Goal: Feedback & Contribution: Leave review/rating

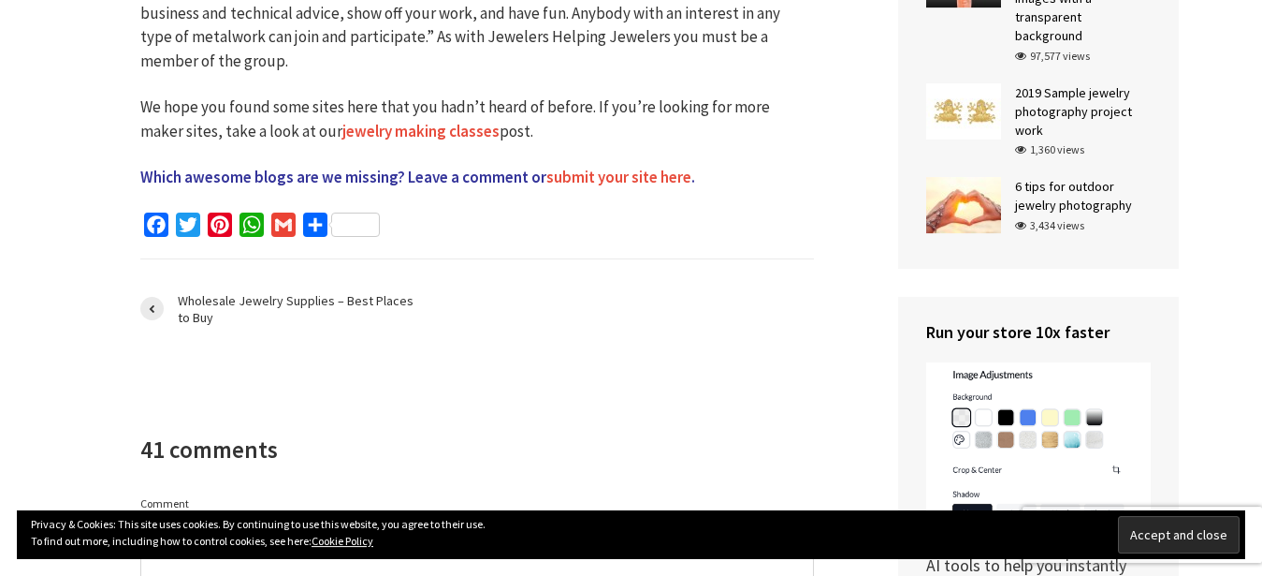
scroll to position [4846, 0]
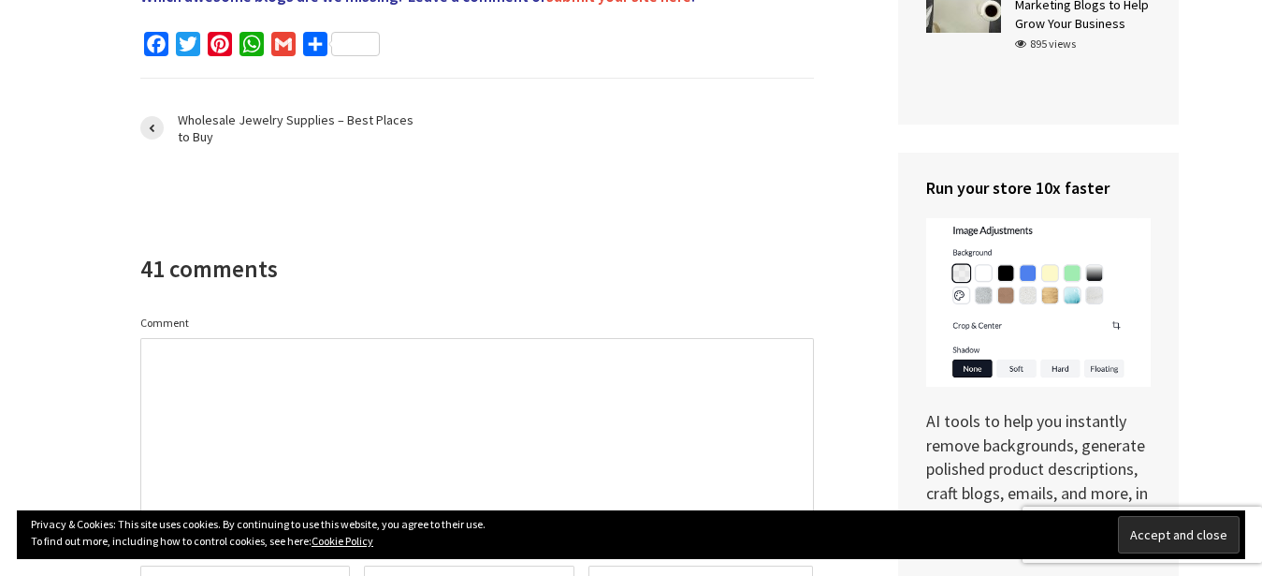
click at [624, 338] on textarea "Comment" at bounding box center [477, 431] width 674 height 187
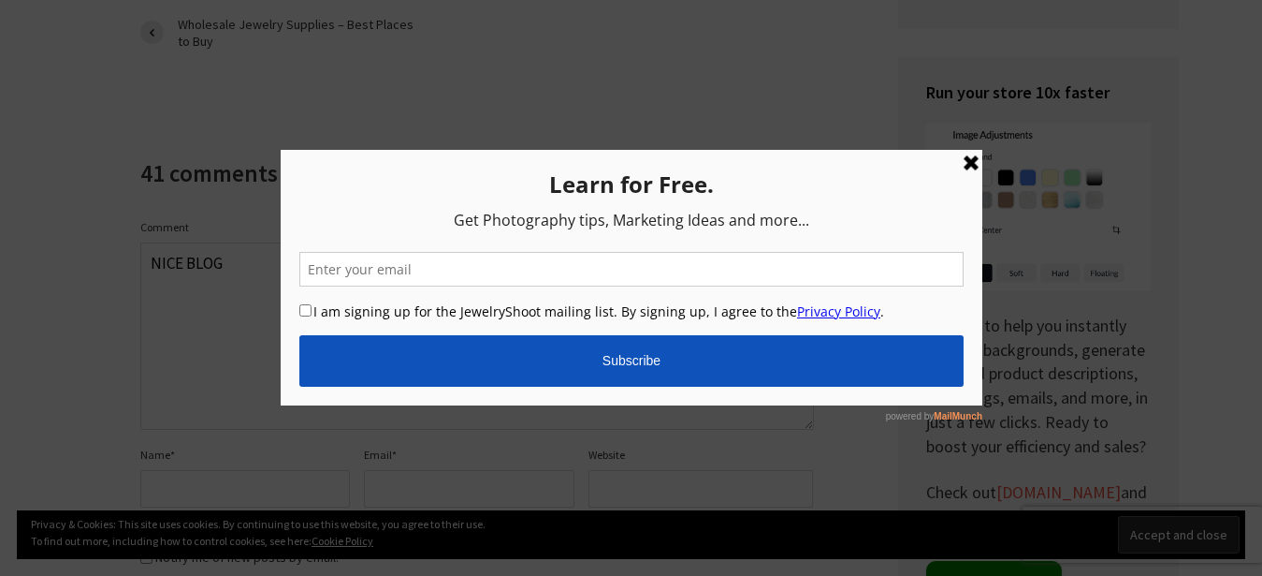
scroll to position [0, 0]
type textarea "NICE BLOG"
click at [968, 162] on link at bounding box center [970, 163] width 22 height 22
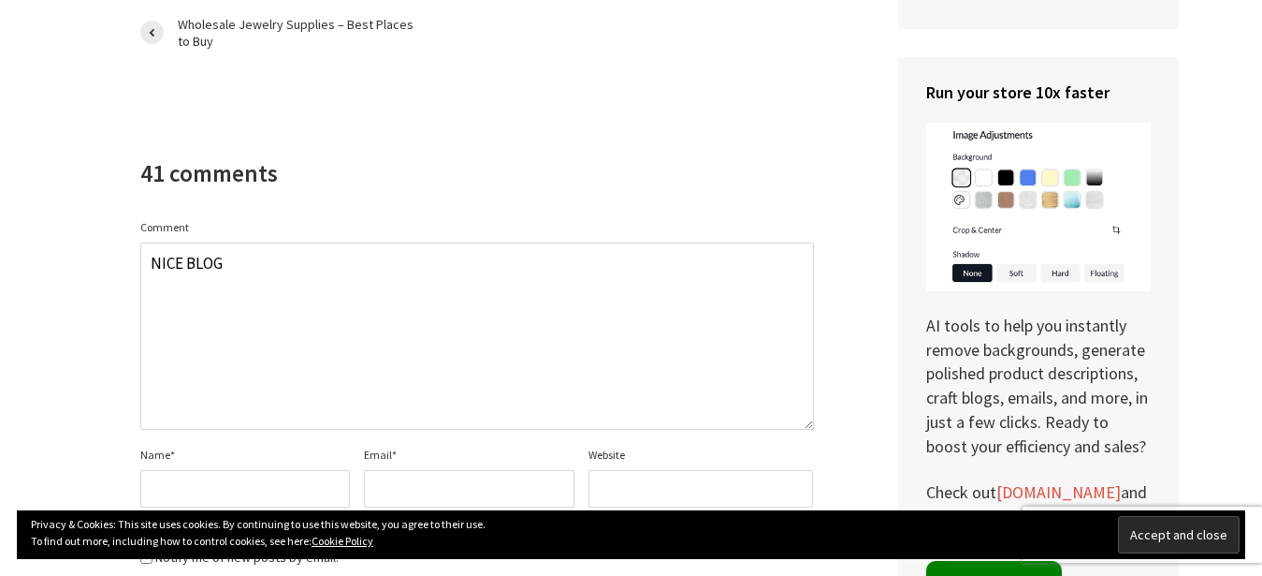
click at [668, 470] on input "Website" at bounding box center [701, 488] width 225 height 37
paste input "[URL][DOMAIN_NAME]"
type input "[URL][DOMAIN_NAME]"
click at [513, 470] on input "Email *" at bounding box center [469, 488] width 211 height 37
paste input "[EMAIL_ADDRESS][DOMAIN_NAME]"
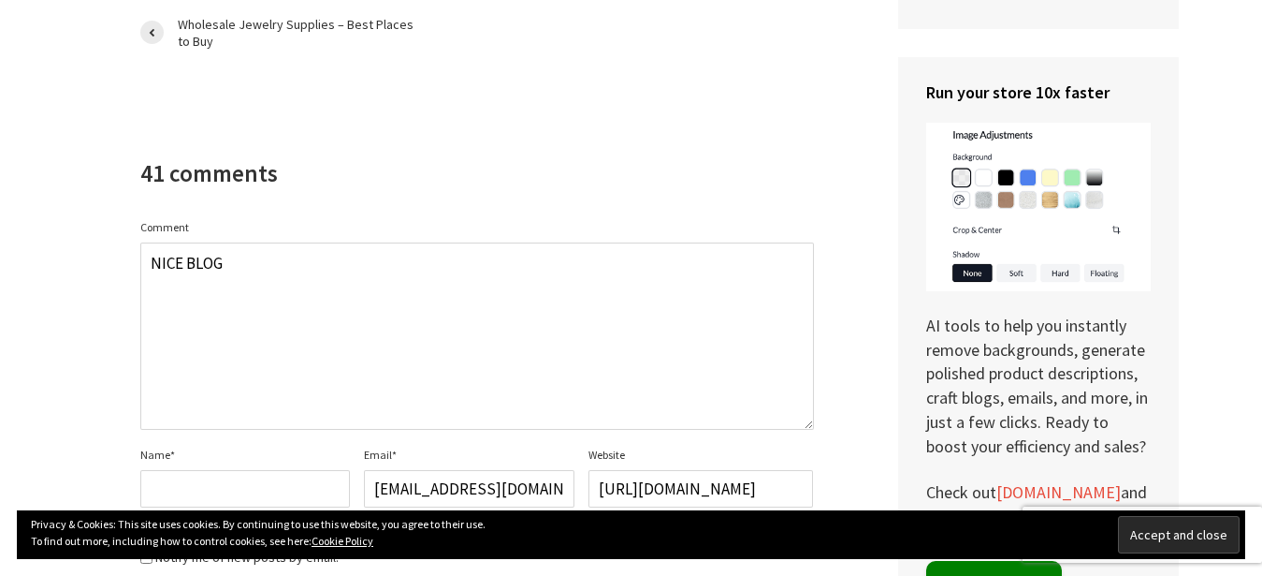
click at [428, 470] on input "[EMAIL_ADDRESS][DOMAIN_NAME]" at bounding box center [469, 488] width 211 height 37
drag, startPoint x: 427, startPoint y: 370, endPoint x: 216, endPoint y: 406, distance: 213.7
click at [364, 470] on input "[EMAIL_ADDRESS][DOMAIN_NAME]" at bounding box center [469, 488] width 211 height 37
type input "[EMAIL_ADDRESS][DOMAIN_NAME]"
click at [190, 470] on input "Name *" at bounding box center [245, 488] width 211 height 37
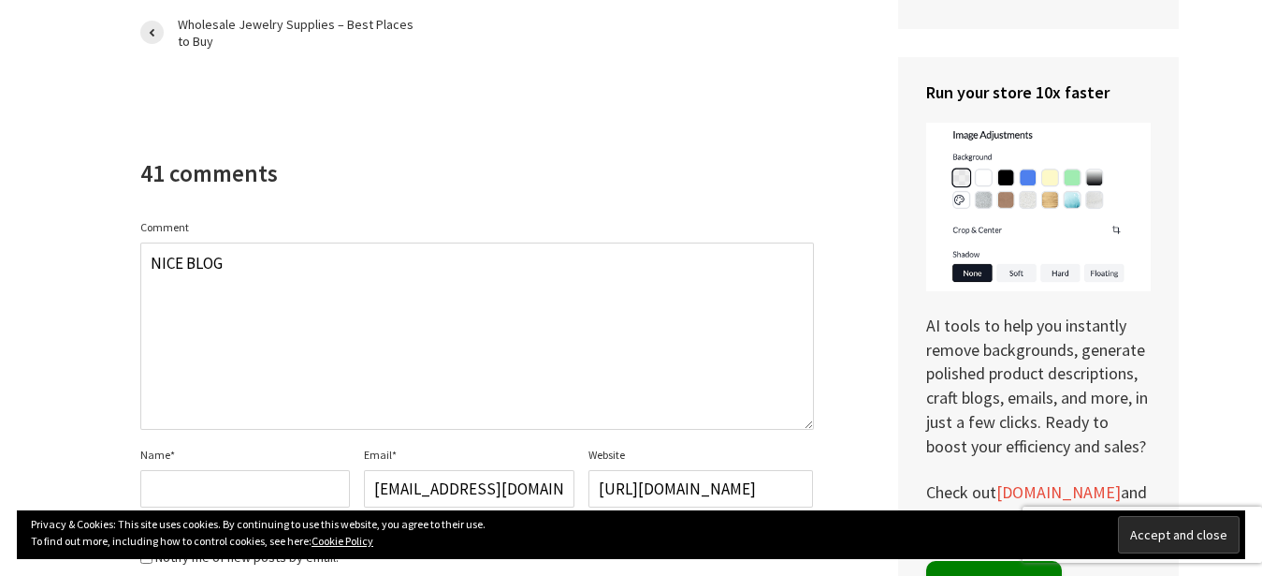
paste input "amaspring"
type input "amaspring"
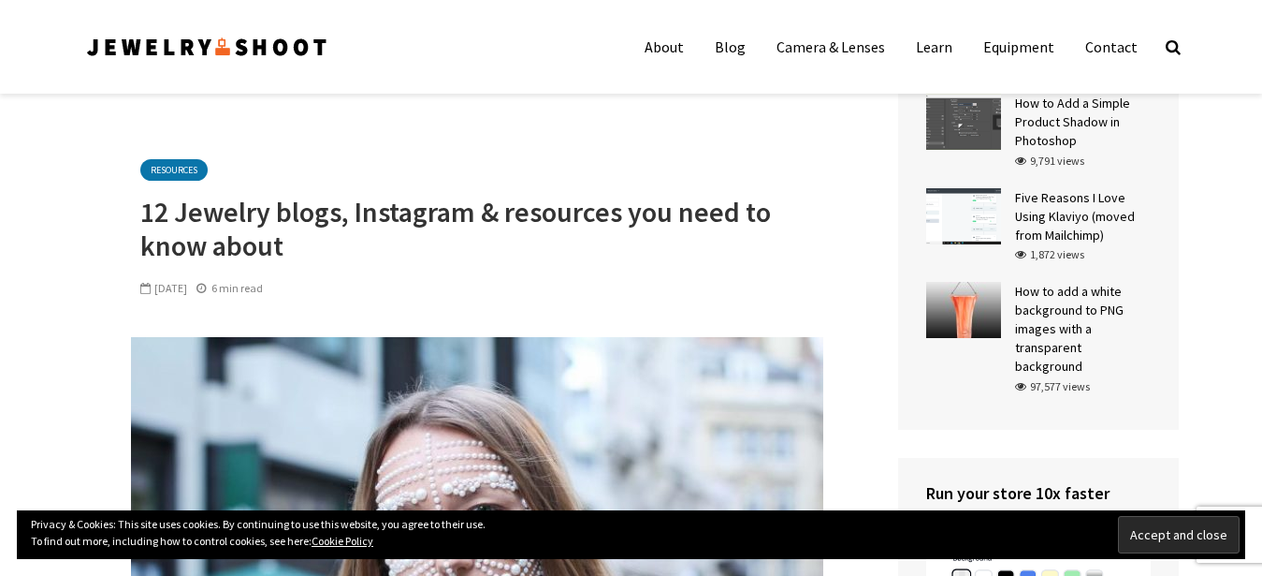
scroll to position [5530, 0]
